Goal: Navigation & Orientation: Find specific page/section

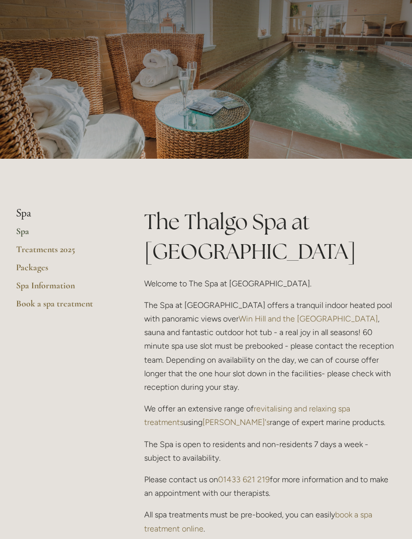
scroll to position [27, 0]
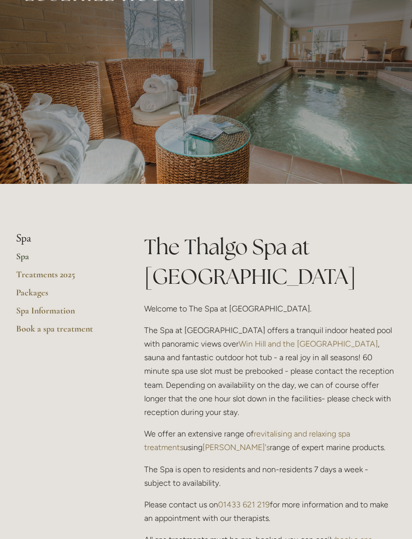
click at [26, 292] on link "Packages" at bounding box center [64, 296] width 96 height 18
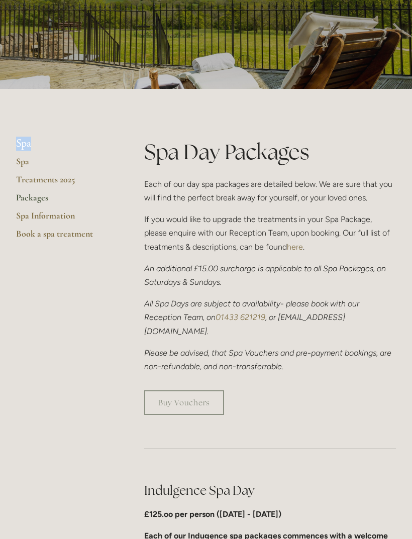
scroll to position [121, 0]
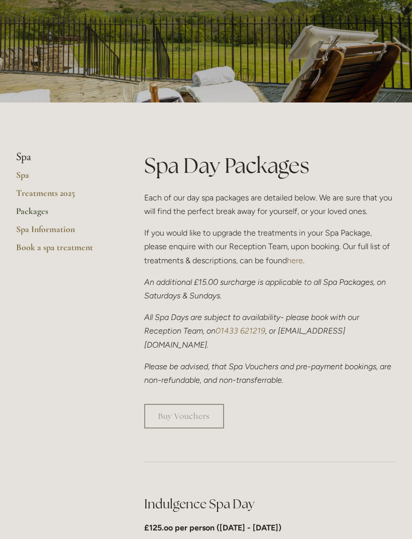
scroll to position [0, 0]
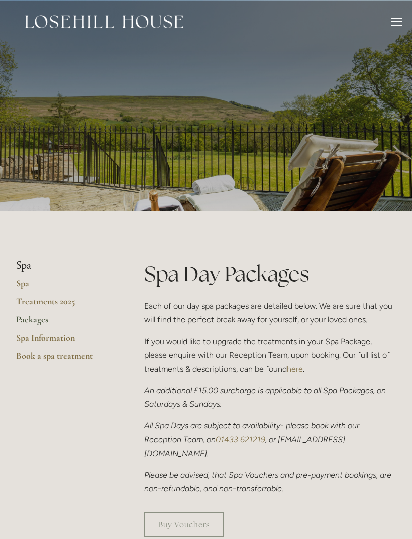
click at [397, 22] on div at bounding box center [396, 21] width 11 height 1
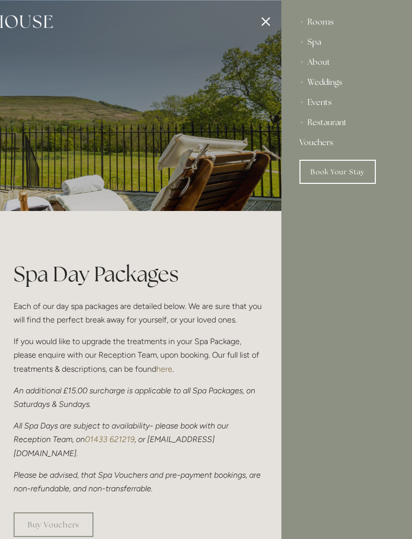
click at [354, 176] on link "Book Your Stay" at bounding box center [337, 172] width 76 height 24
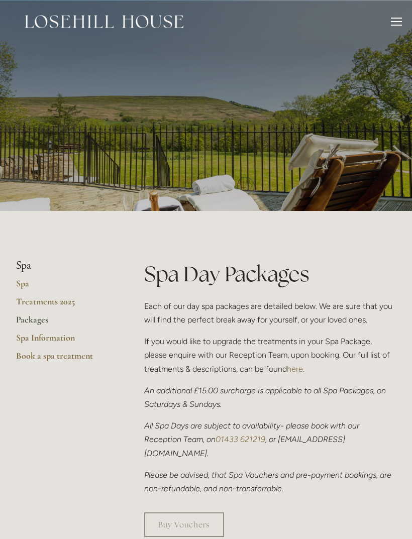
click at [18, 284] on link "Spa" at bounding box center [64, 287] width 96 height 18
